Goal: Find specific page/section: Find specific page/section

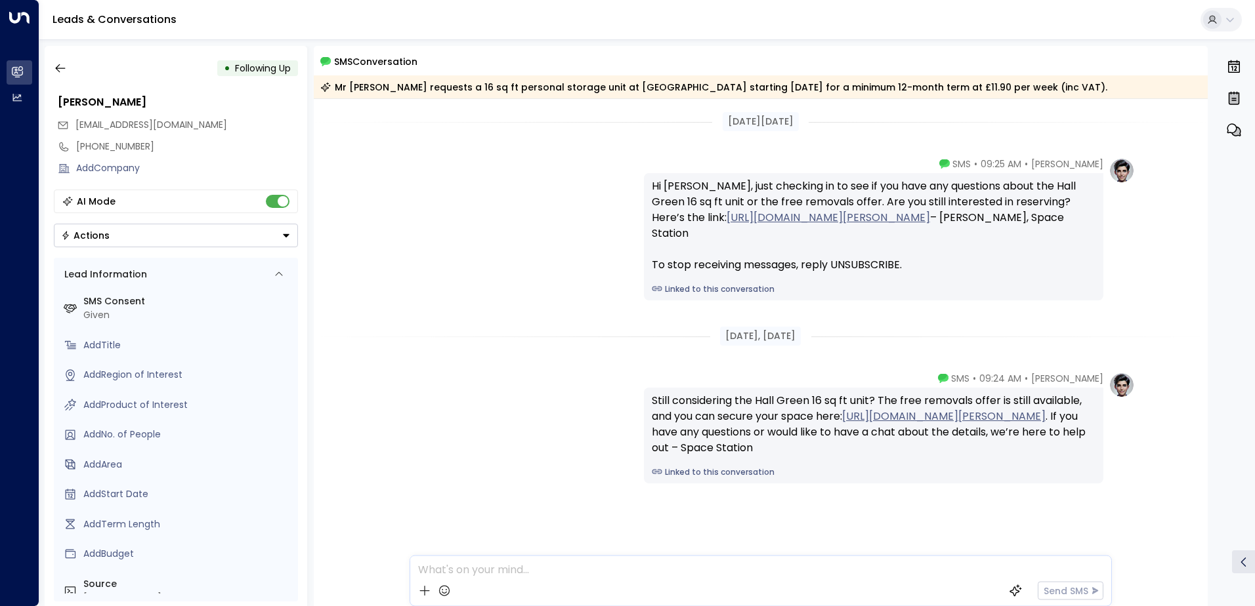
scroll to position [24, 0]
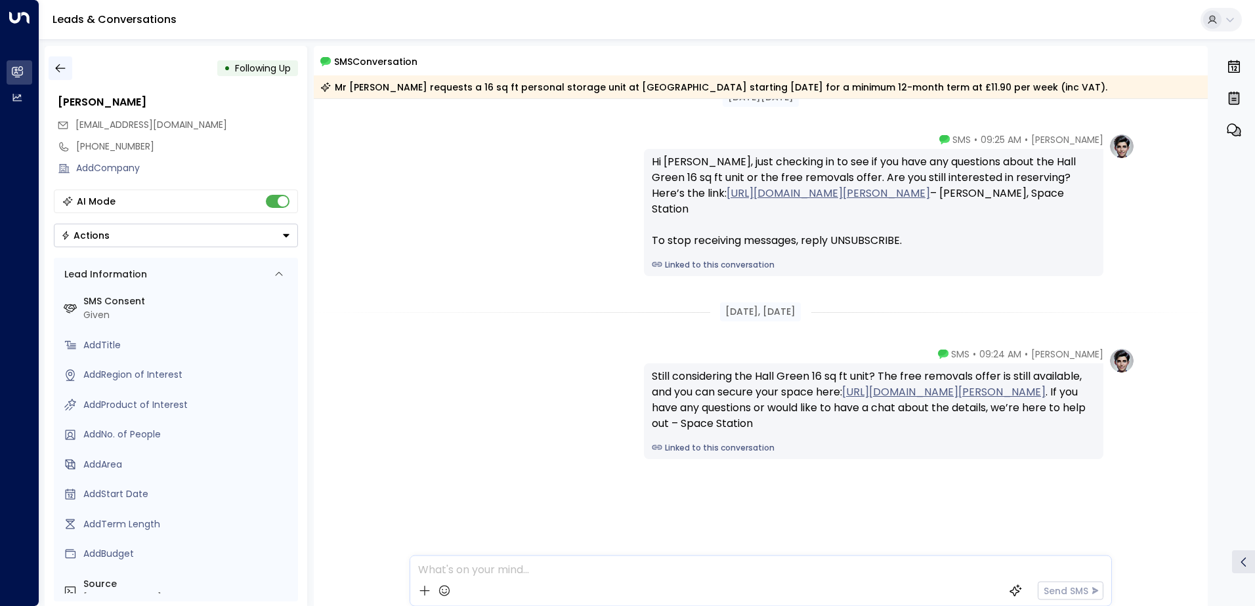
click at [60, 70] on icon "button" at bounding box center [60, 68] width 13 height 13
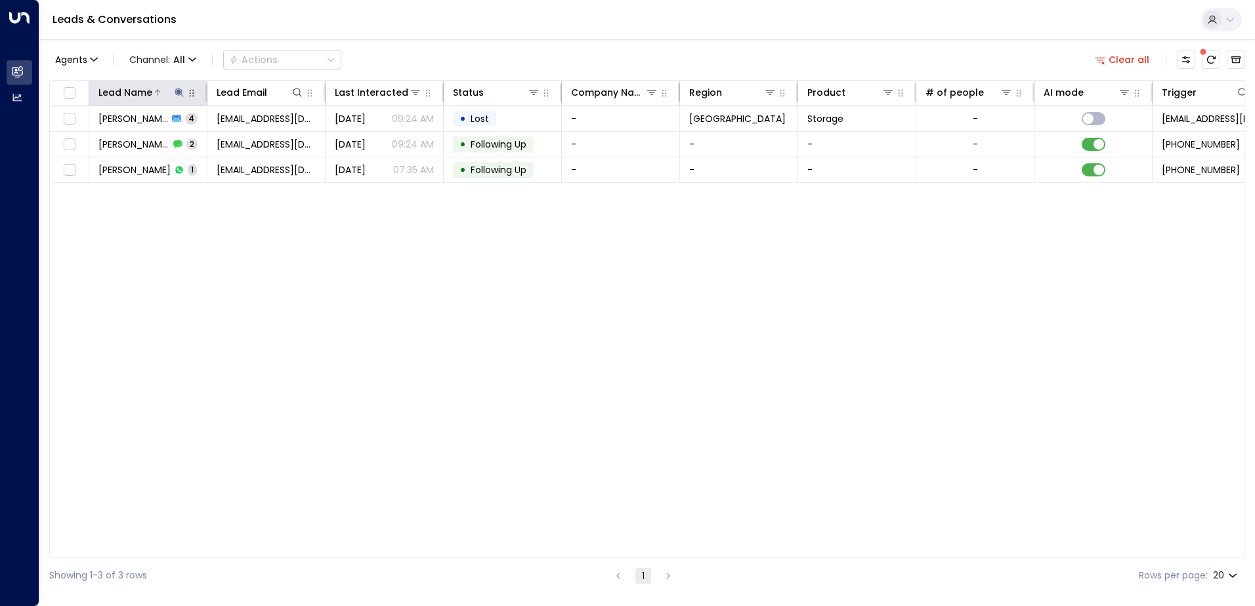
click at [184, 91] on button at bounding box center [179, 92] width 13 height 13
click at [261, 140] on icon "button" at bounding box center [261, 140] width 11 height 11
click at [200, 135] on input "text" at bounding box center [179, 140] width 181 height 24
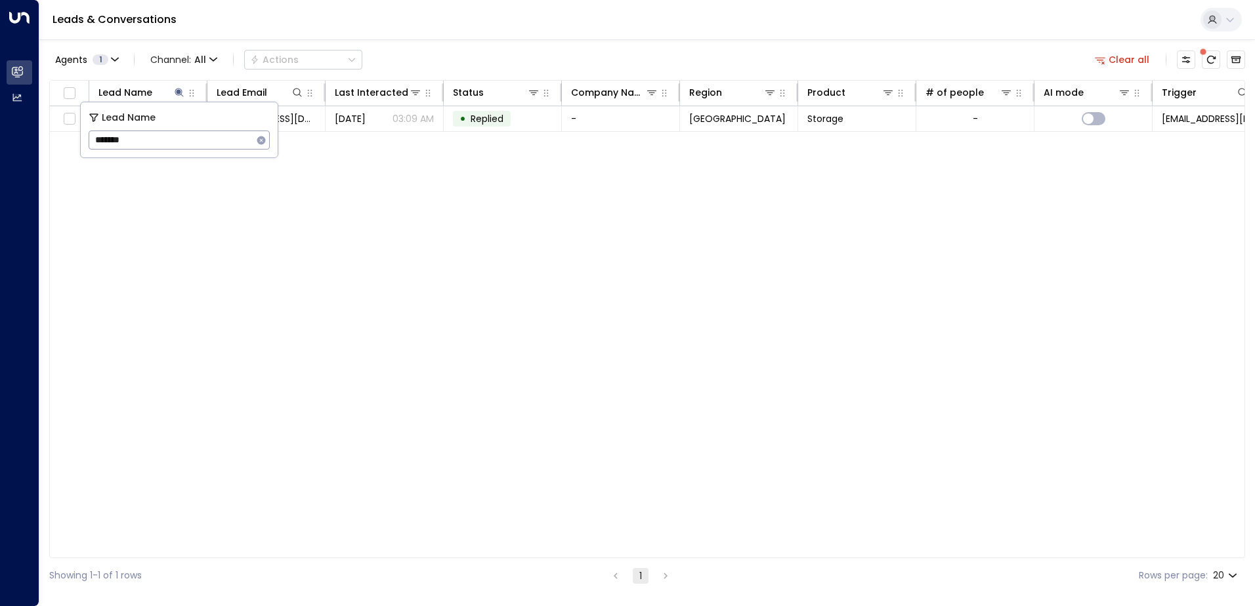
type input "*******"
click at [498, 48] on div "Agents 1 Channel: All Actions Clear all" at bounding box center [647, 60] width 1196 height 28
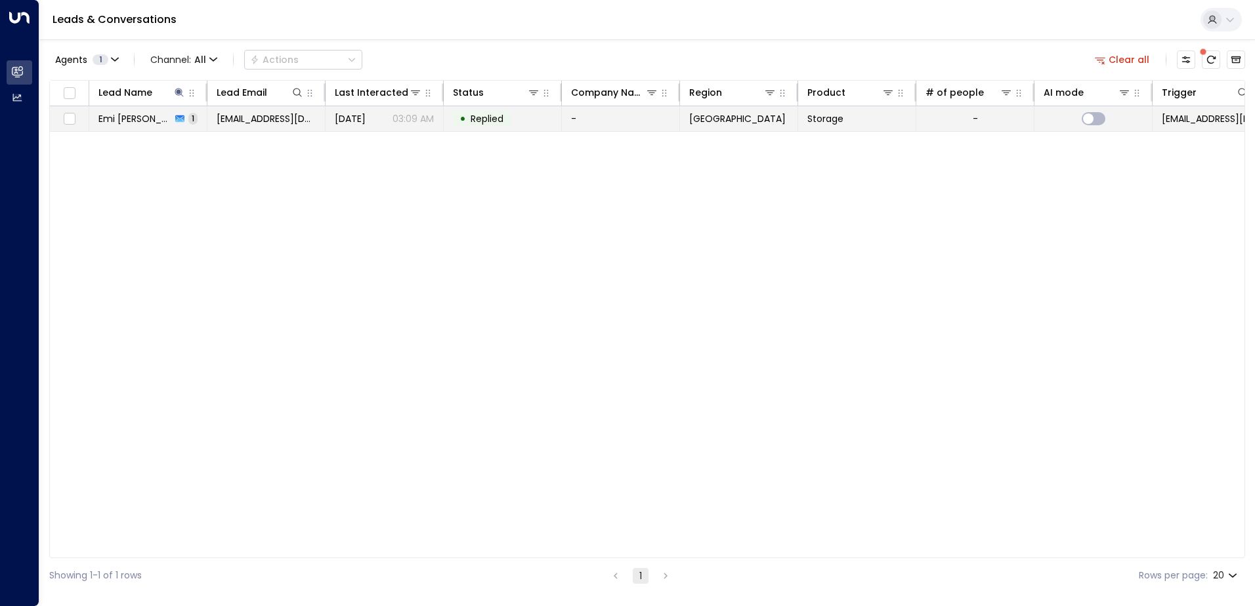
click at [135, 123] on span "Emi [PERSON_NAME]" at bounding box center [134, 118] width 73 height 13
